Goal: Transaction & Acquisition: Purchase product/service

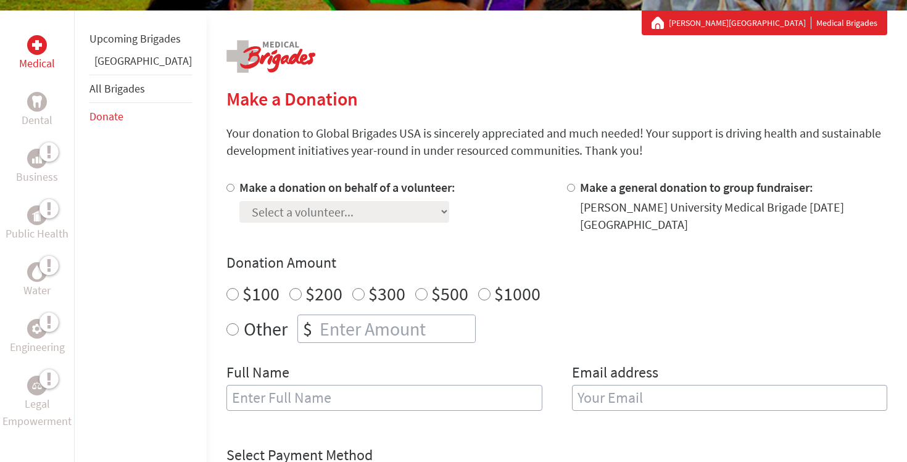
scroll to position [255, 0]
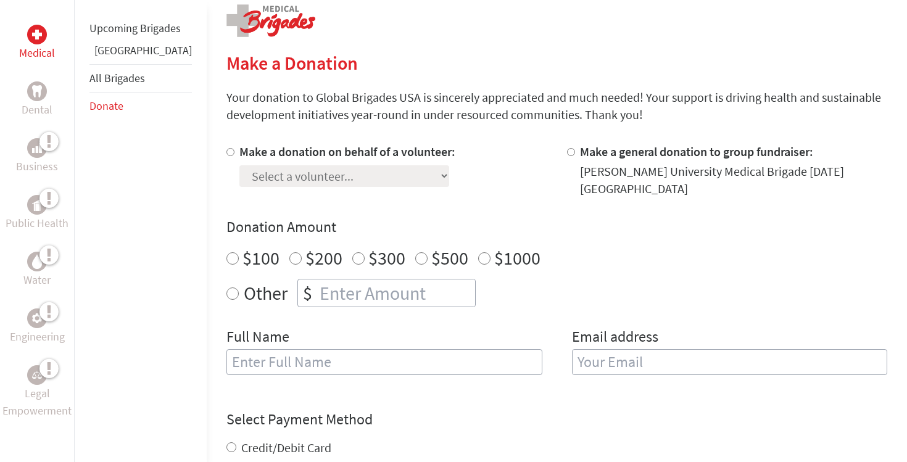
click at [370, 149] on label "Make a donation on behalf of a volunteer:" at bounding box center [347, 151] width 216 height 15
click at [234, 149] on input "Make a donation on behalf of a volunteer:" at bounding box center [230, 152] width 8 height 8
radio input "true"
click at [342, 182] on select "Select a volunteer... [PERSON_NAME] [PERSON_NAME] [PERSON_NAME] [PERSON_NAME] […" at bounding box center [344, 176] width 210 height 22
select select "7342A334-9412-11F0-9E6E-42010A400005"
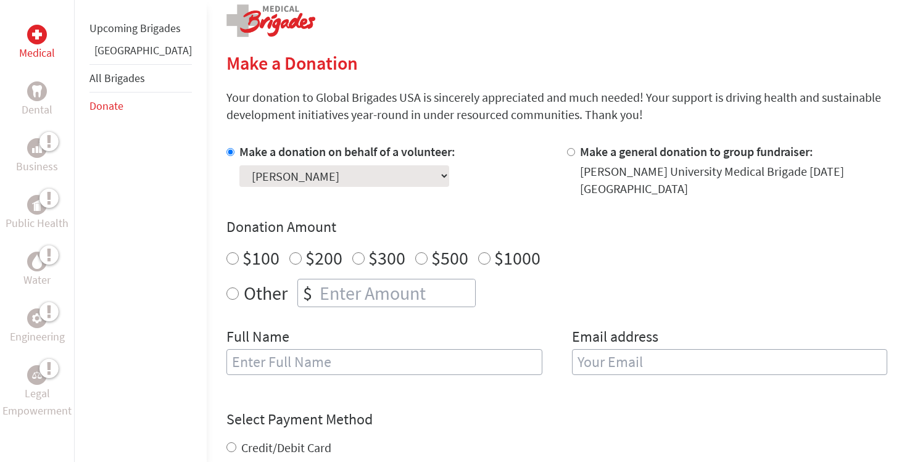
click at [239, 165] on select "Select a volunteer... [PERSON_NAME] [PERSON_NAME] [PERSON_NAME] [PERSON_NAME] […" at bounding box center [344, 176] width 210 height 22
click at [426, 173] on div "Make a donation on behalf of a volunteer: Select a volunteer... [PERSON_NAME] […" at bounding box center [386, 170] width 321 height 54
click at [242, 252] on label "$100" at bounding box center [260, 257] width 37 height 23
click at [226, 252] on input "$100" at bounding box center [232, 258] width 12 height 12
radio input "true"
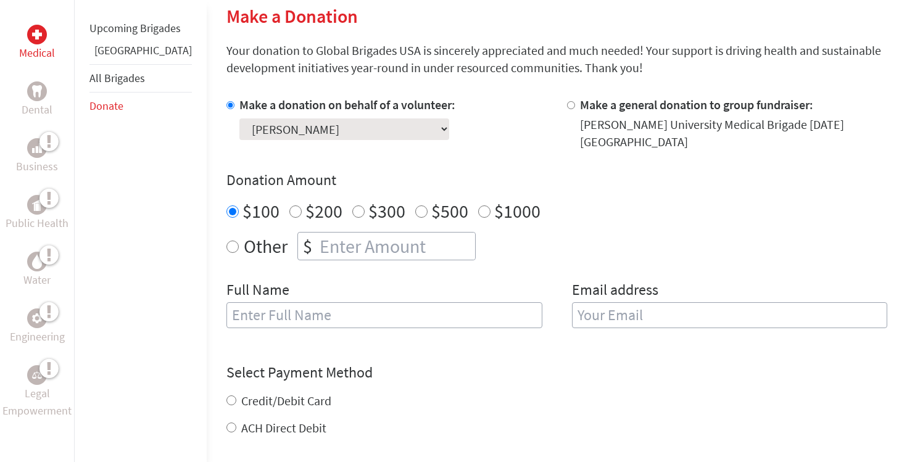
scroll to position [309, 0]
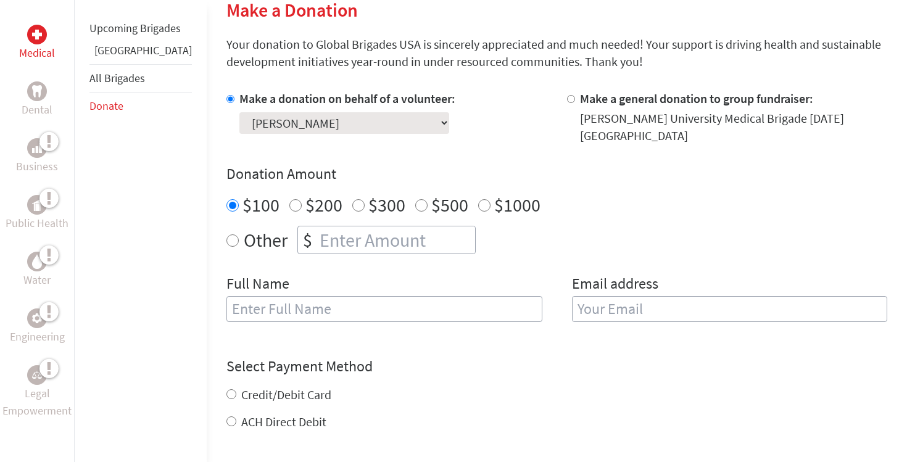
click at [282, 298] on input "text" at bounding box center [384, 309] width 316 height 26
type input "[PERSON_NAME]"
type input "[EMAIL_ADDRESS][DOMAIN_NAME]"
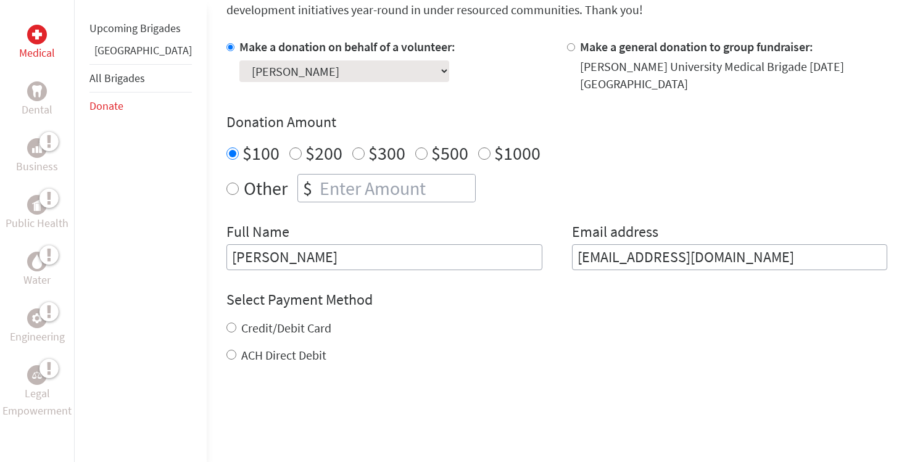
scroll to position [366, 0]
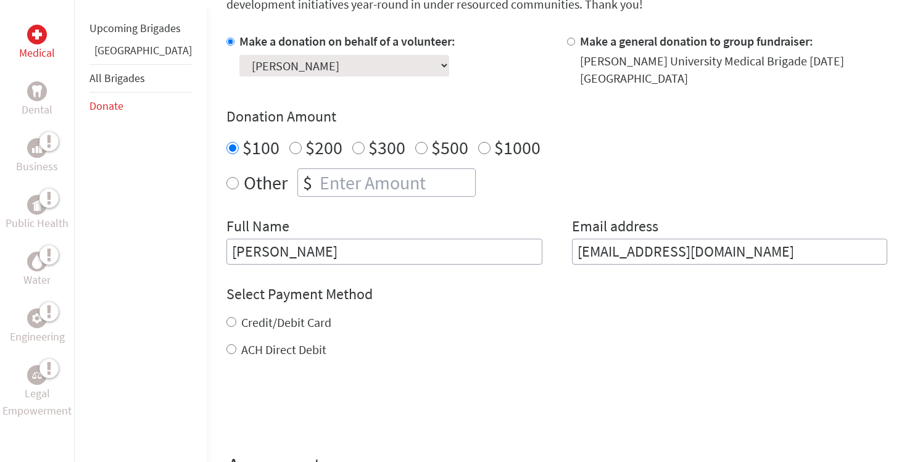
click at [289, 315] on label "Credit/Debit Card" at bounding box center [286, 322] width 90 height 15
click at [236, 317] on input "Credit/Debit Card" at bounding box center [231, 322] width 10 height 10
radio input "true"
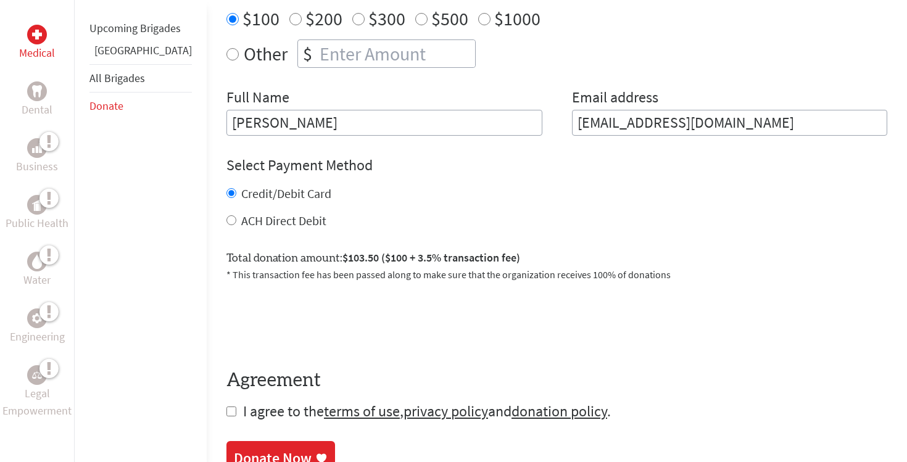
scroll to position [509, 0]
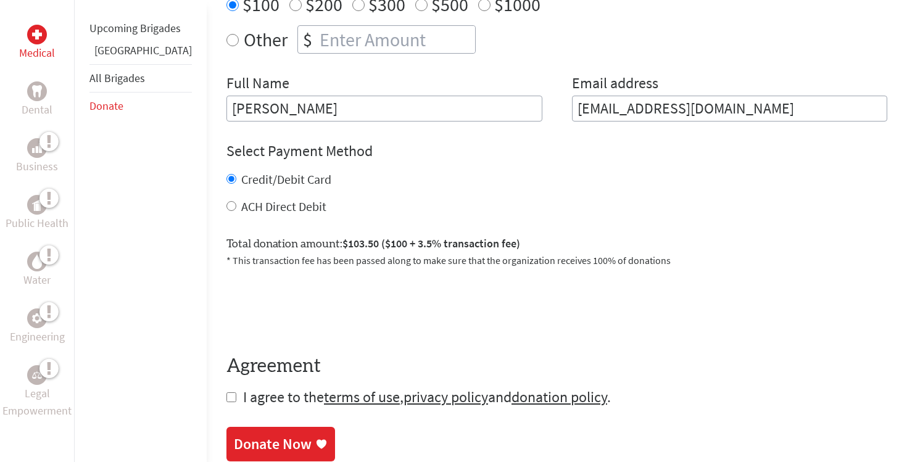
click at [226, 392] on input "checkbox" at bounding box center [231, 397] width 10 height 10
checkbox input "true"
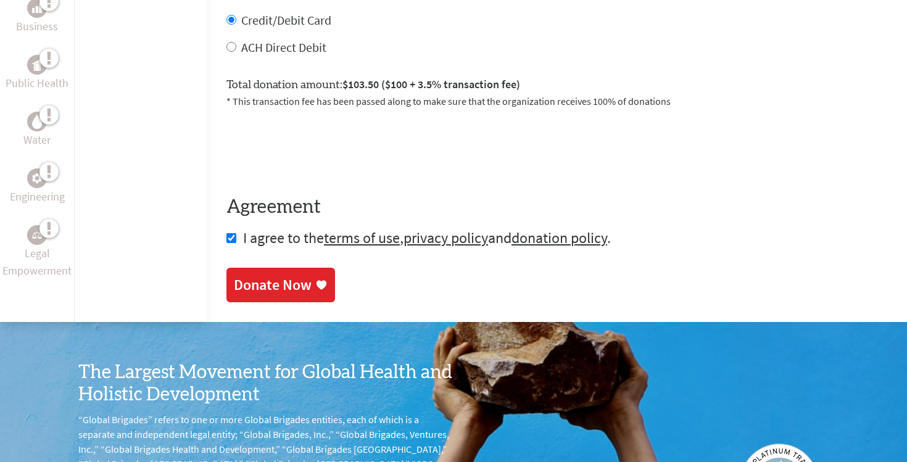
scroll to position [580, 0]
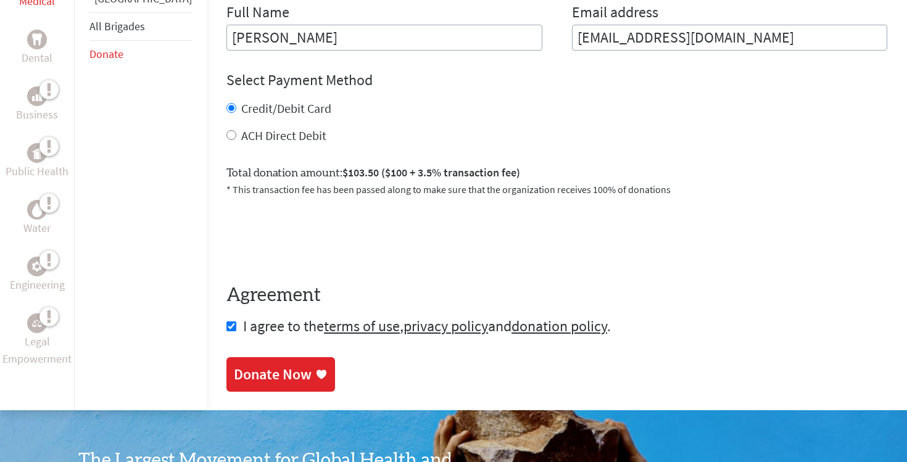
click at [264, 372] on div "Donate Now" at bounding box center [273, 375] width 78 height 20
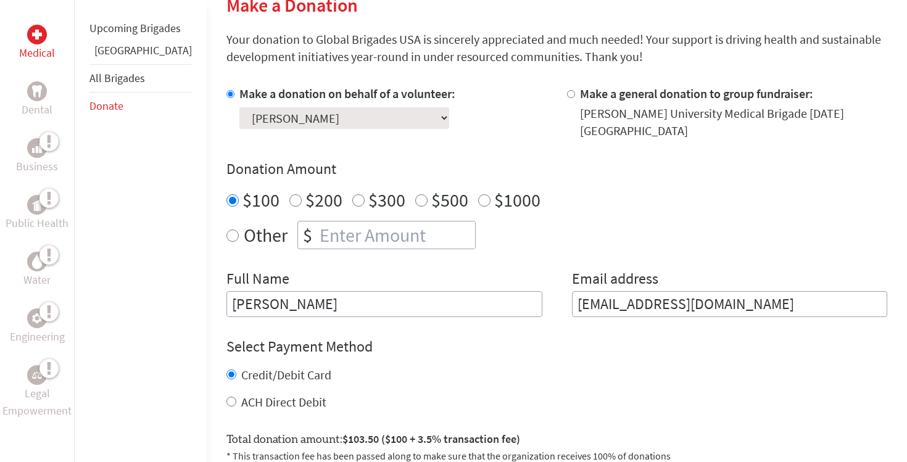
scroll to position [353, 0]
